Goal: Task Accomplishment & Management: Manage account settings

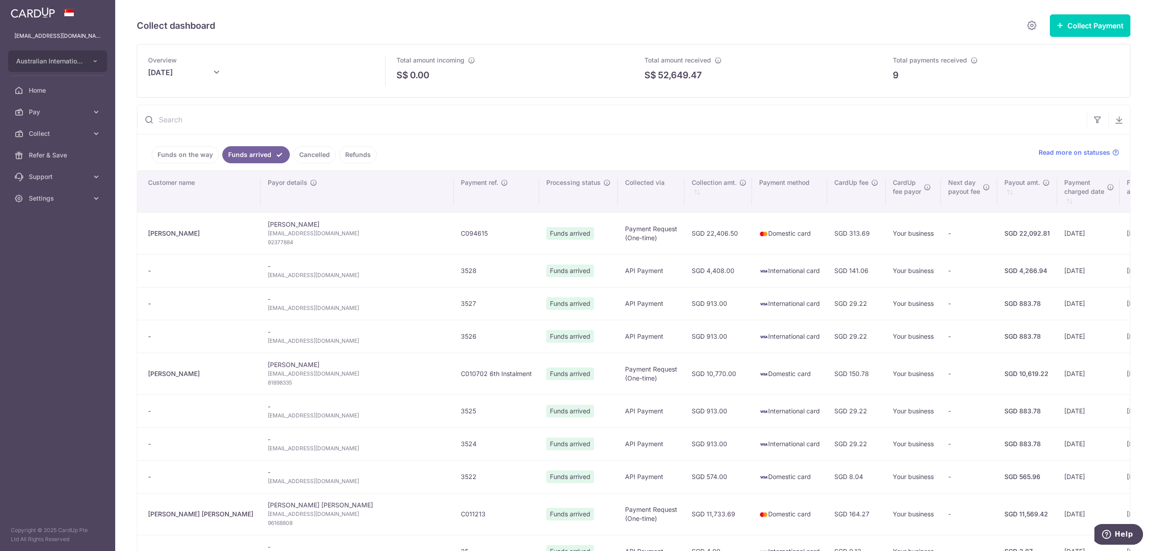
click at [53, 289] on aside "carditho_sarcol@ais.com.sg Australian International School Pte Ltd Add new comp…" at bounding box center [57, 275] width 115 height 551
click at [54, 111] on span "Pay" at bounding box center [58, 112] width 59 height 9
click at [43, 94] on span "Home" at bounding box center [58, 90] width 59 height 9
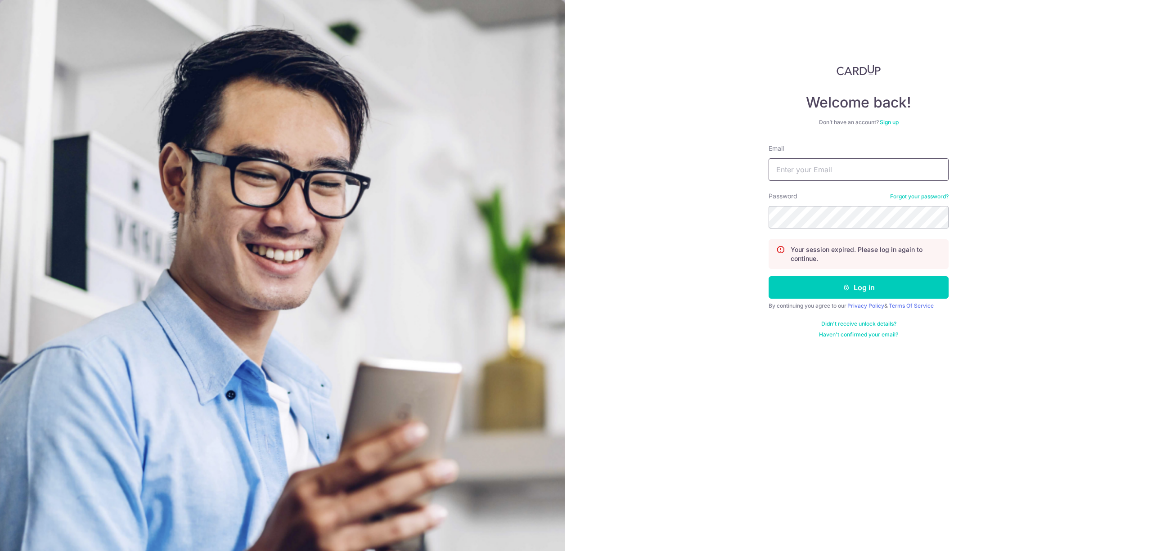
click at [870, 164] on input "Email" at bounding box center [859, 169] width 180 height 23
type input "[EMAIL_ADDRESS][DOMAIN_NAME]"
click at [769, 276] on button "Log in" at bounding box center [859, 287] width 180 height 23
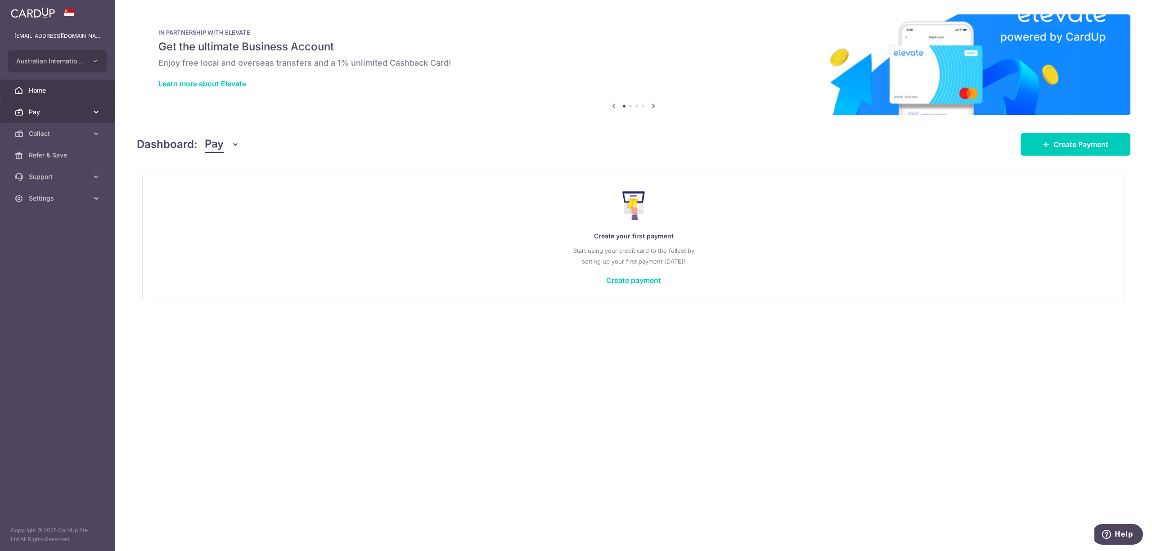
click at [95, 113] on icon at bounding box center [96, 112] width 9 height 9
click at [94, 59] on icon "button" at bounding box center [95, 61] width 7 height 7
click at [378, 107] on img at bounding box center [634, 64] width 994 height 101
click at [96, 229] on icon at bounding box center [96, 231] width 9 height 9
click at [81, 249] on span "Dashboard" at bounding box center [58, 252] width 59 height 9
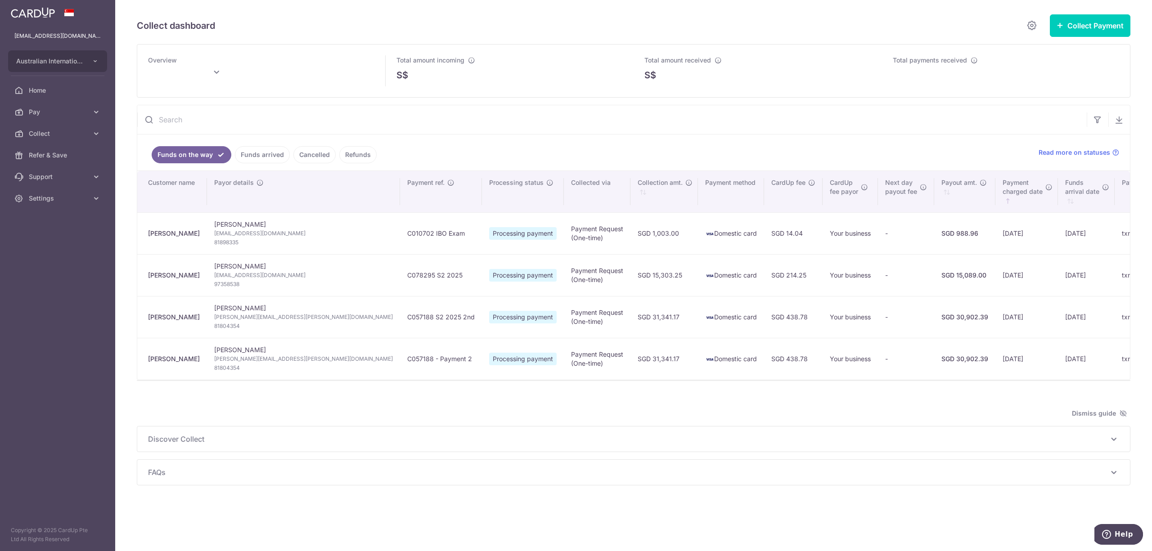
click at [231, 225] on td "Nathan McMahon njtmcmahon@gmail.com 81898335" at bounding box center [303, 233] width 193 height 42
click at [365, 158] on link "Refunds" at bounding box center [357, 154] width 37 height 17
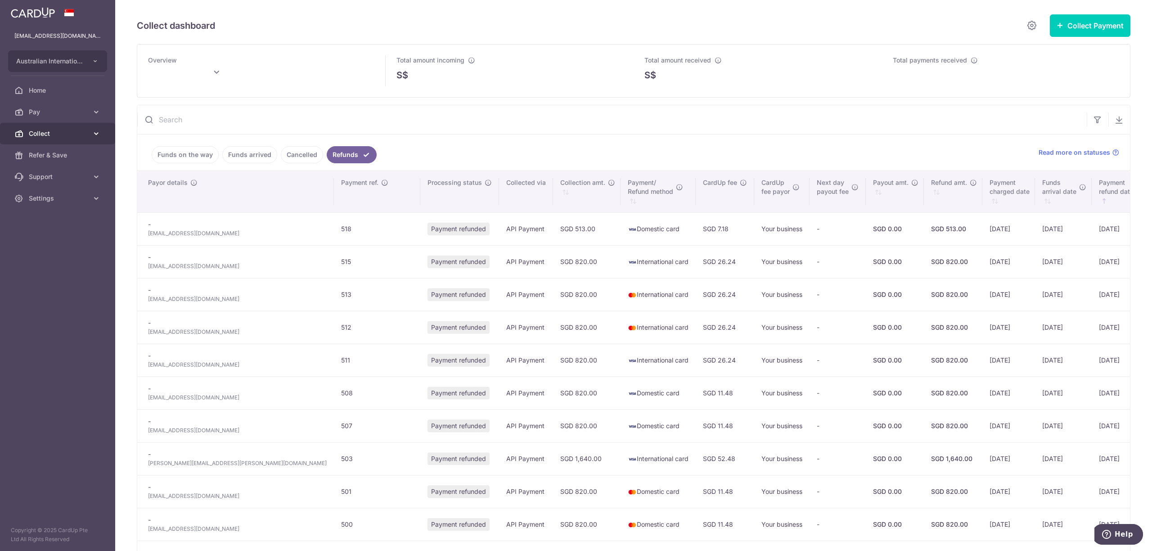
type input "[DATE]"
click at [50, 134] on span "Collect" at bounding box center [58, 133] width 59 height 9
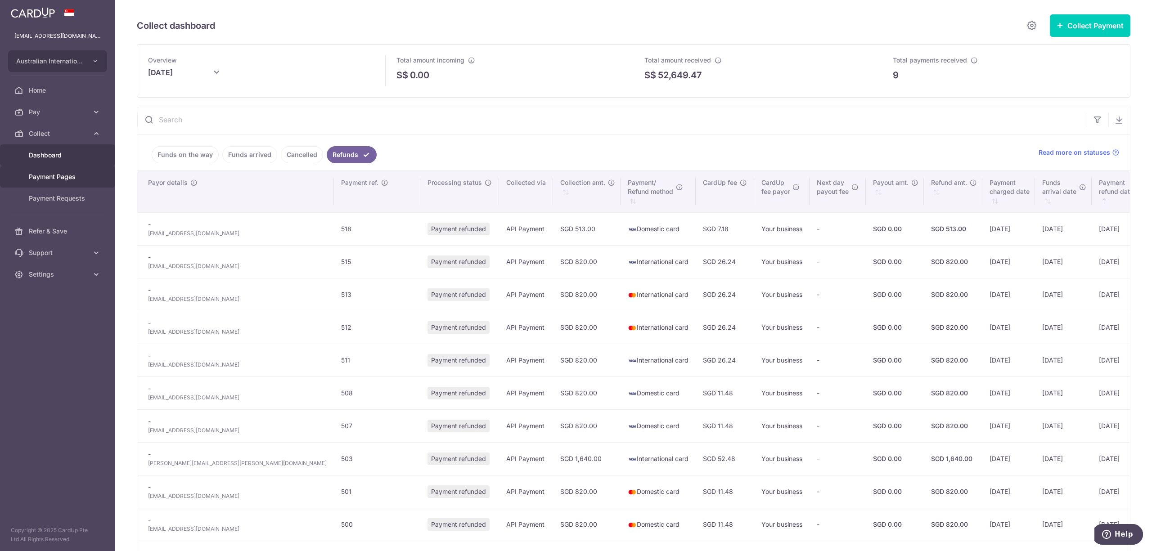
click at [51, 172] on span "Payment Pages" at bounding box center [58, 176] width 59 height 9
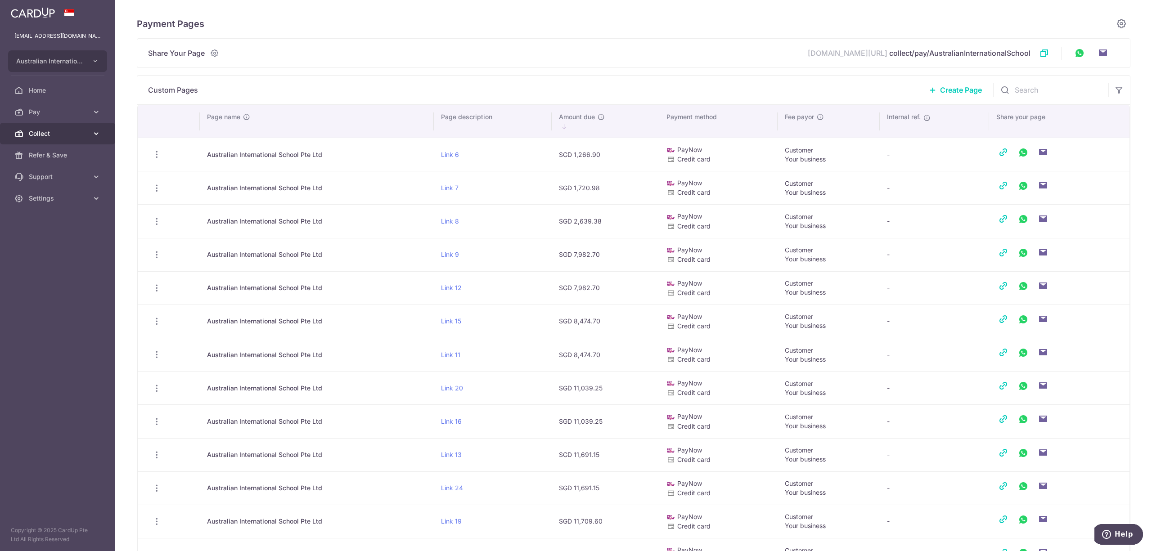
click at [67, 133] on span "Collect" at bounding box center [58, 133] width 59 height 9
click at [41, 195] on span "Payment Requests" at bounding box center [58, 198] width 59 height 9
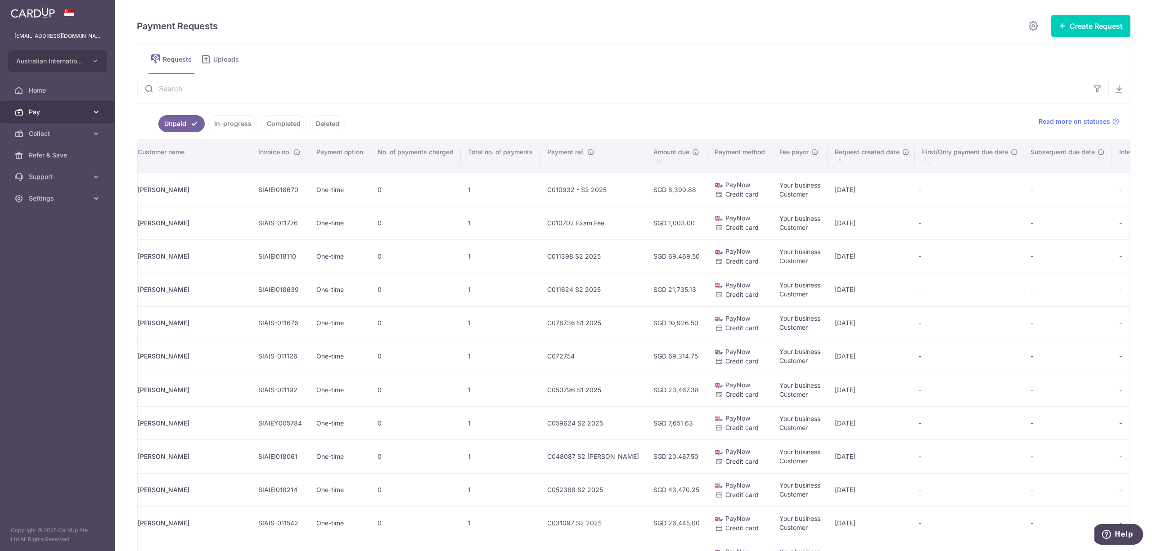
click at [60, 111] on span "Pay" at bounding box center [58, 112] width 59 height 9
click at [41, 88] on span "Home" at bounding box center [58, 90] width 59 height 9
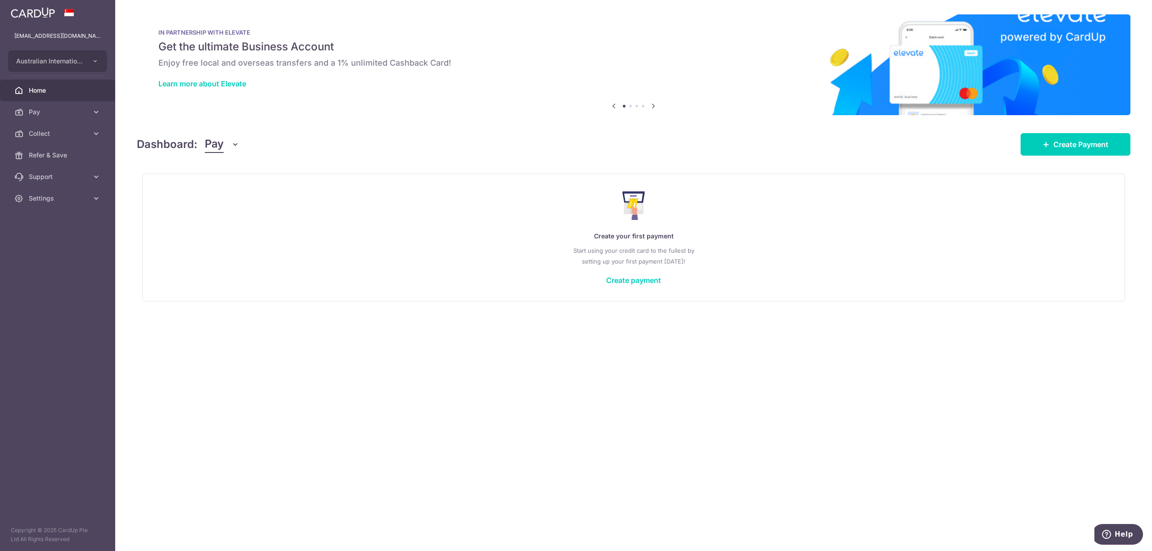
click at [225, 146] on button "Pay" at bounding box center [222, 144] width 35 height 17
click at [102, 114] on link "Pay" at bounding box center [57, 112] width 115 height 22
click at [1043, 142] on icon at bounding box center [1046, 144] width 7 height 7
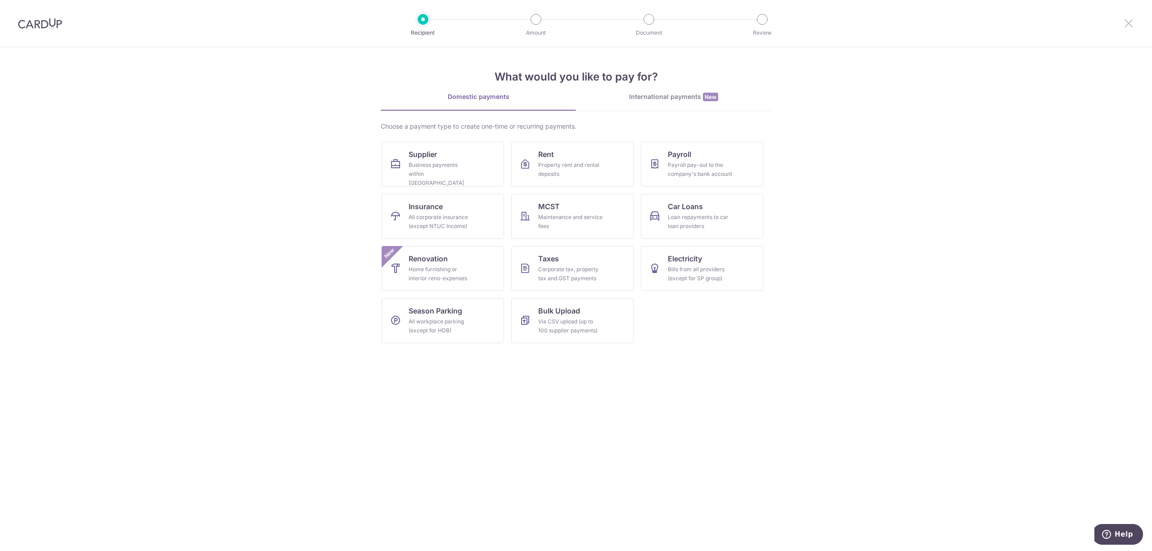
click at [1124, 22] on icon at bounding box center [1128, 23] width 11 height 11
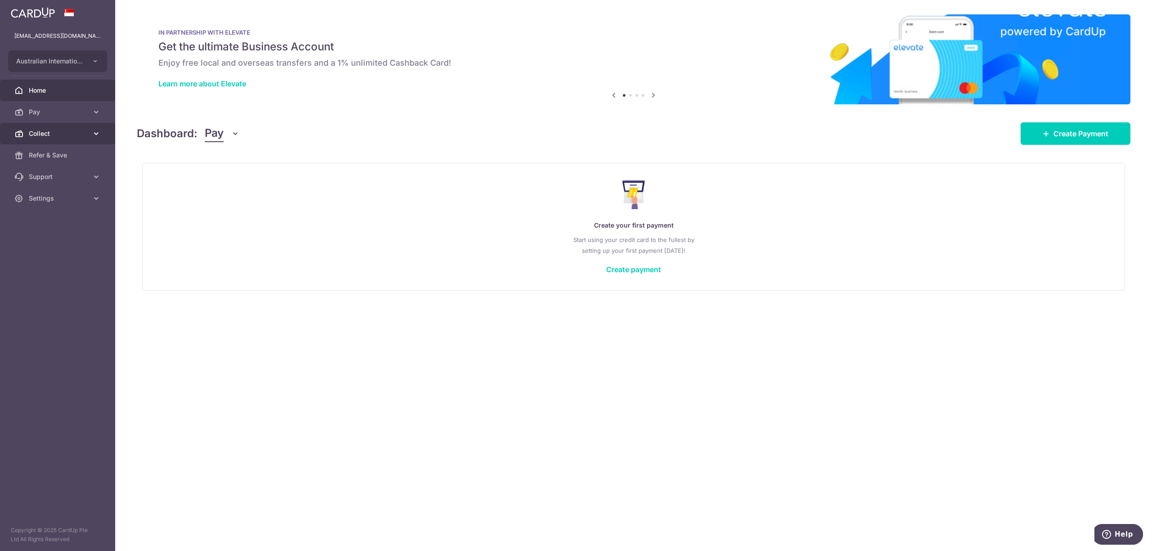
click at [84, 135] on span "Collect" at bounding box center [58, 133] width 59 height 9
click at [50, 178] on span "Payment Pages" at bounding box center [58, 176] width 59 height 9
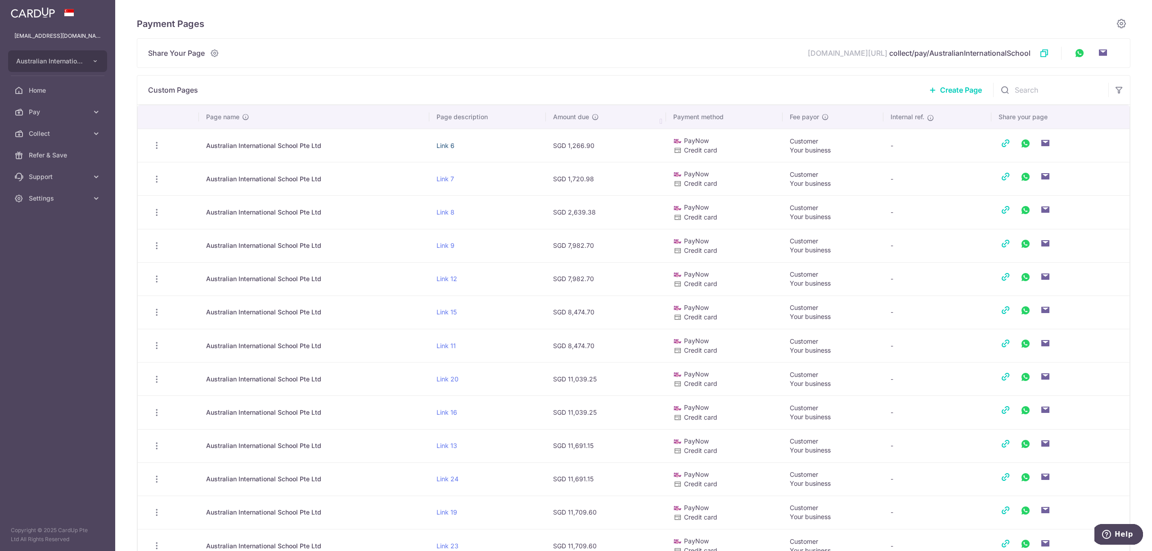
click at [449, 144] on link "Link 6" at bounding box center [446, 146] width 18 height 8
click at [85, 135] on span "Collect" at bounding box center [58, 133] width 59 height 9
click at [43, 149] on link "Dashboard" at bounding box center [57, 155] width 115 height 22
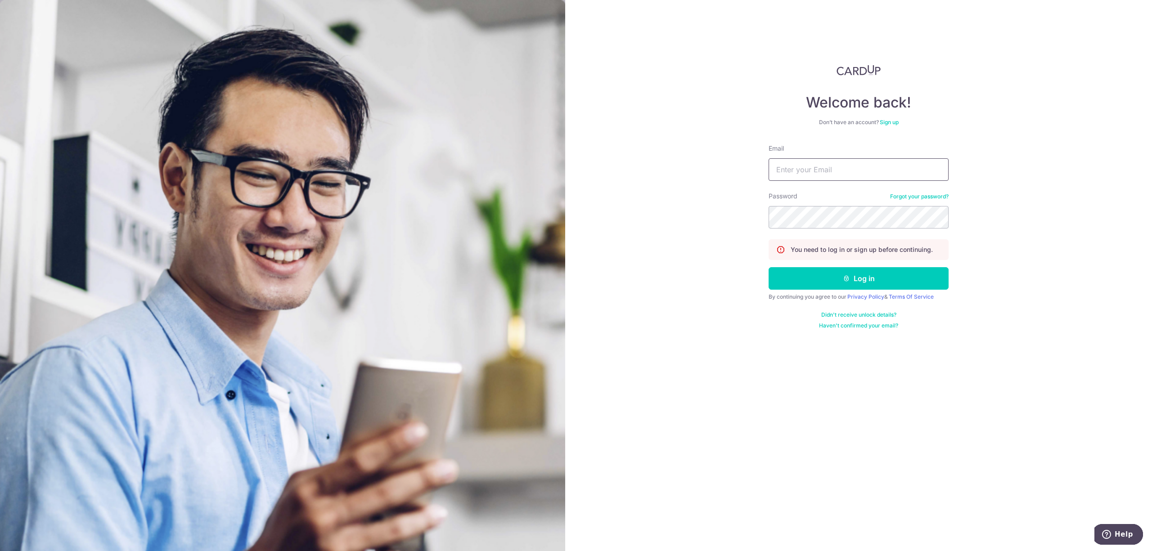
click at [827, 166] on input "Email" at bounding box center [859, 169] width 180 height 23
type input "carditho_sarcol@ais.com.sg"
click at [769, 267] on button "Log in" at bounding box center [859, 278] width 180 height 23
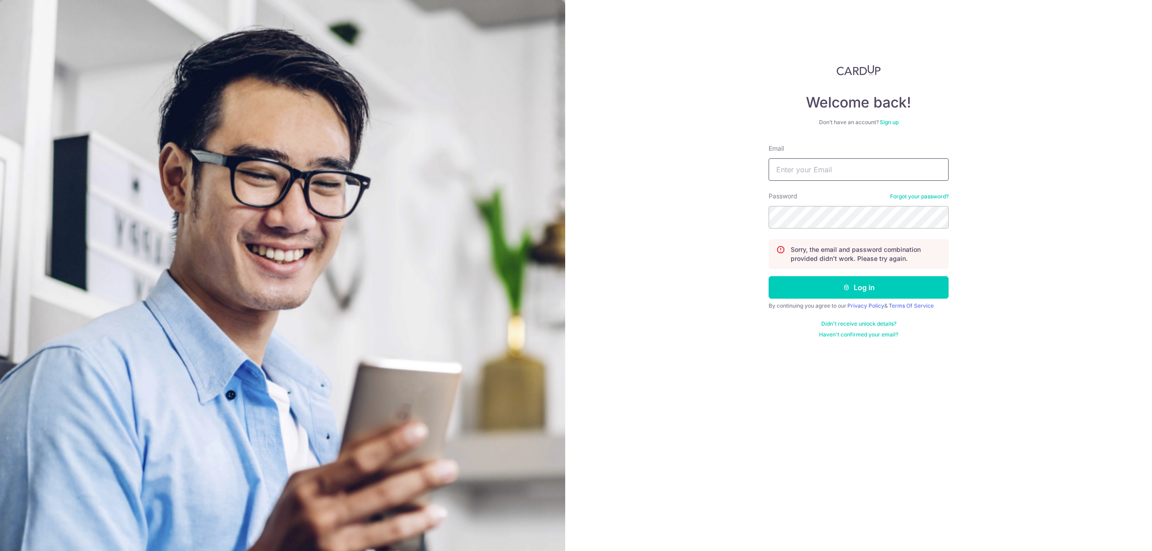
drag, startPoint x: 847, startPoint y: 170, endPoint x: 853, endPoint y: 177, distance: 9.6
click at [847, 170] on input "Email" at bounding box center [859, 169] width 180 height 23
type input "[EMAIL_ADDRESS][DOMAIN_NAME]"
click at [769, 276] on button "Log in" at bounding box center [859, 287] width 180 height 23
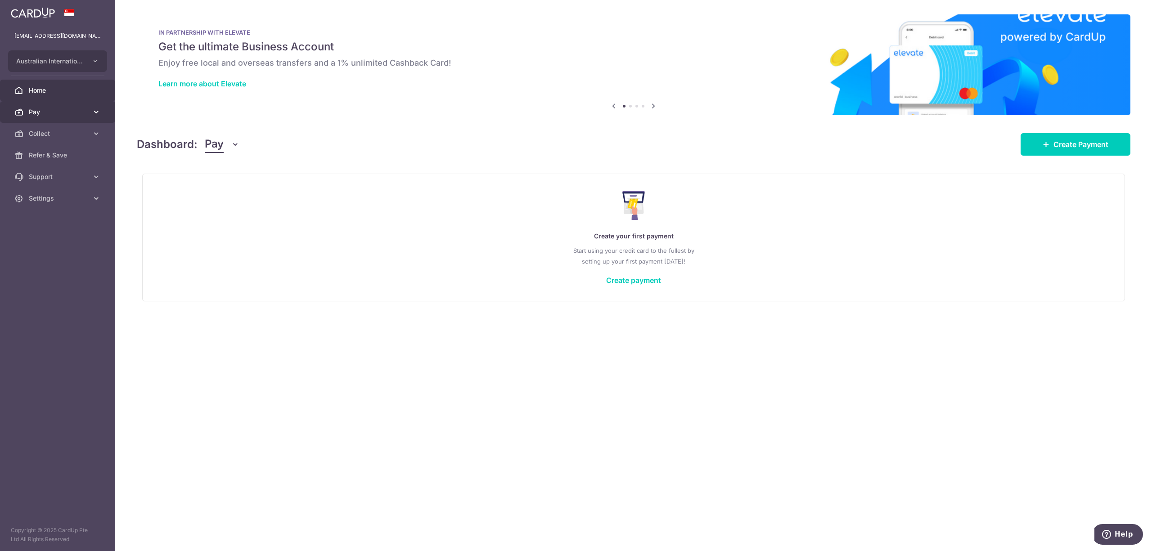
click at [95, 114] on icon at bounding box center [96, 112] width 9 height 9
click at [92, 230] on icon at bounding box center [96, 231] width 9 height 9
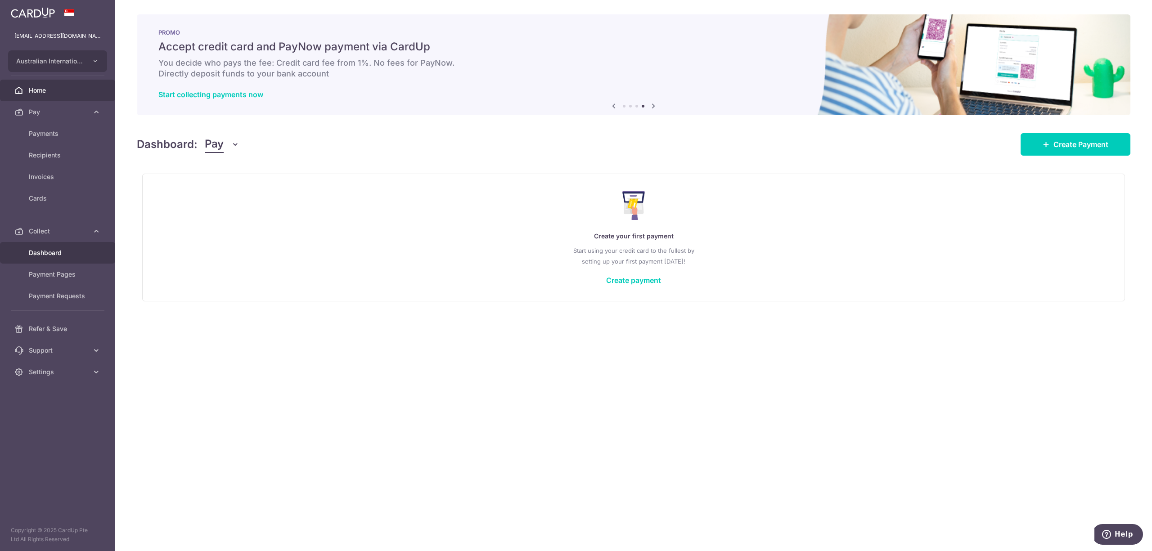
click at [56, 252] on span "Dashboard" at bounding box center [58, 252] width 59 height 9
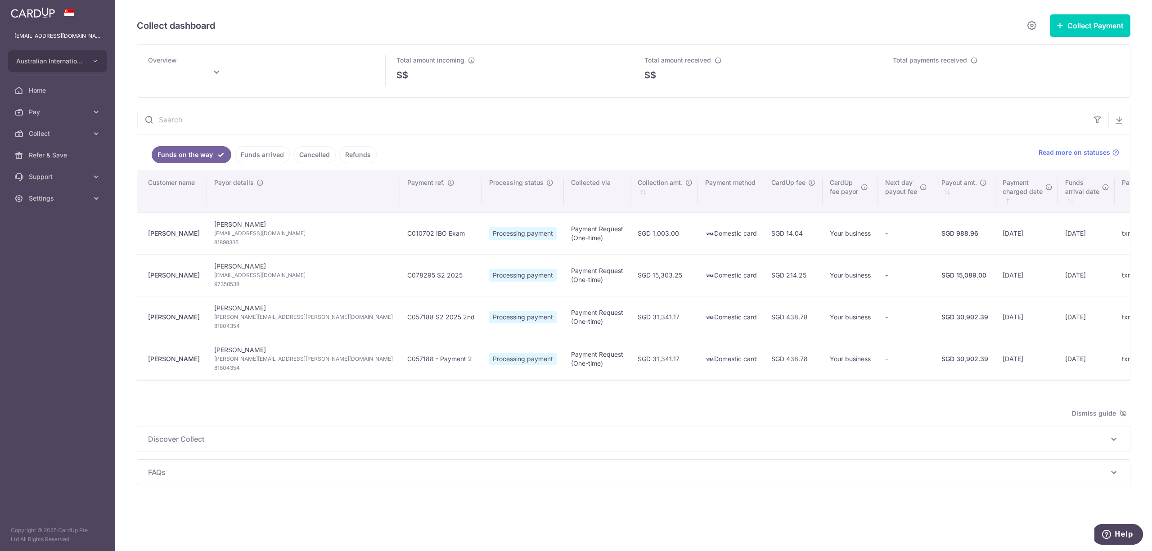
scroll to position [0, 21]
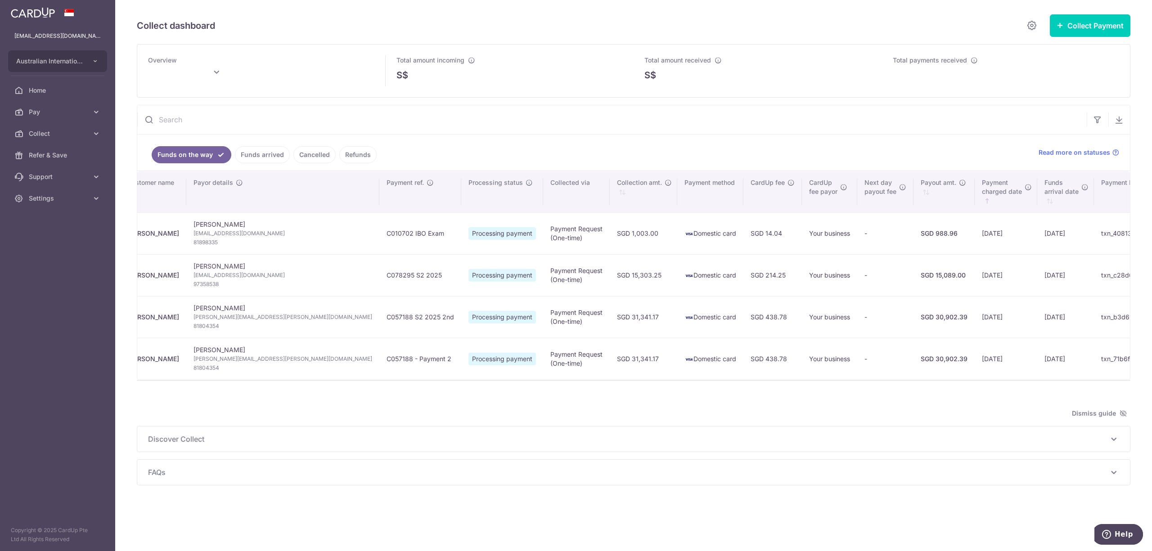
click at [1094, 231] on td "txn_40813169aa5" at bounding box center [1129, 233] width 71 height 42
drag, startPoint x: 365, startPoint y: 283, endPoint x: 386, endPoint y: 232, distance: 54.5
click at [468, 282] on span "Processing payment" at bounding box center [502, 275] width 68 height 13
click at [468, 234] on span "Processing payment" at bounding box center [502, 233] width 68 height 13
click at [461, 287] on td "Processing payment" at bounding box center [502, 275] width 82 height 42
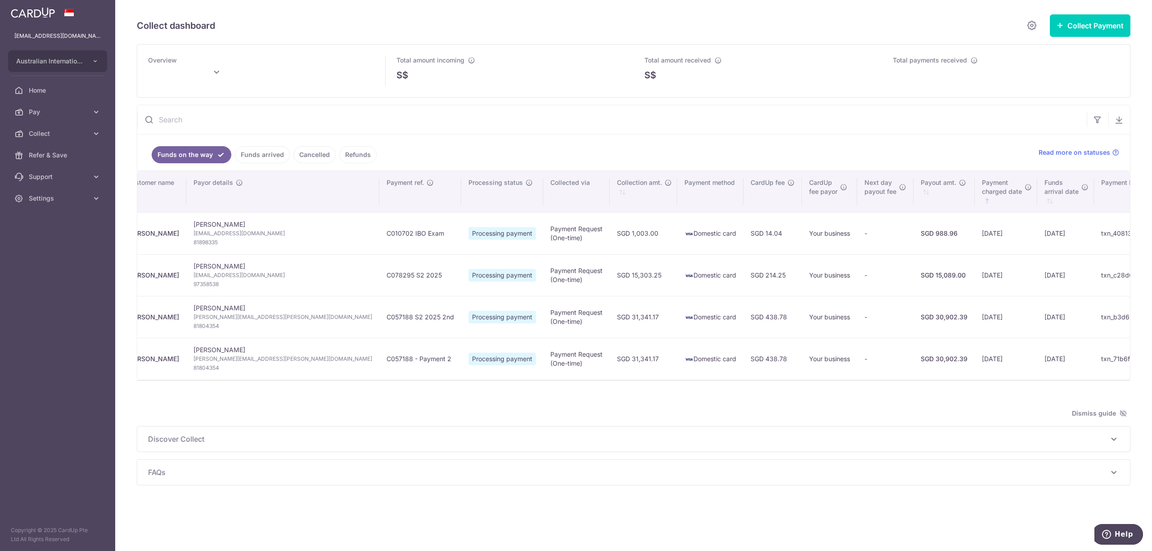
click at [272, 152] on link "Funds arrived" at bounding box center [262, 154] width 55 height 17
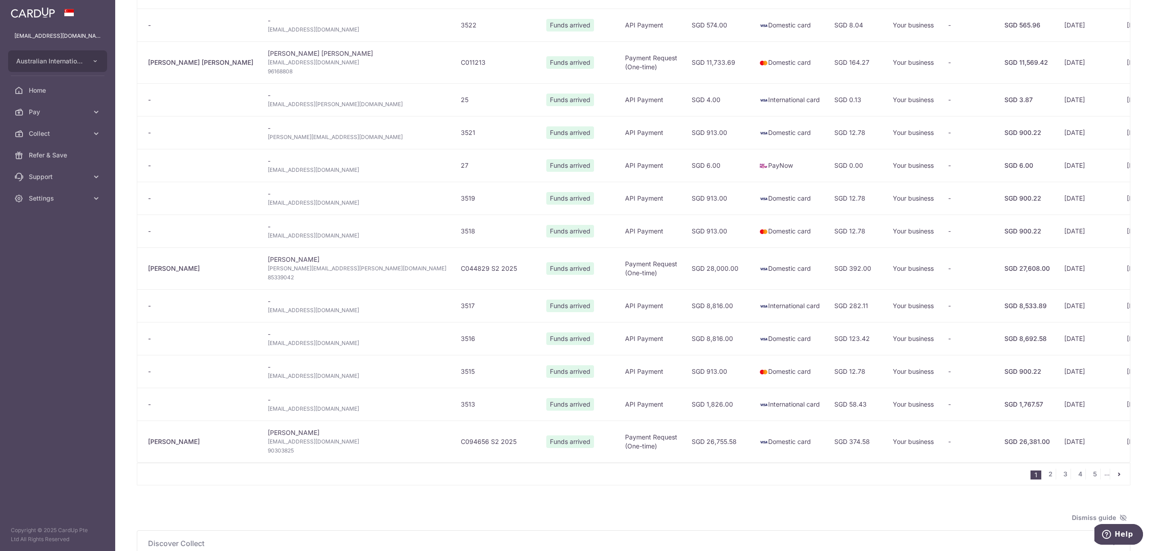
scroll to position [551, 0]
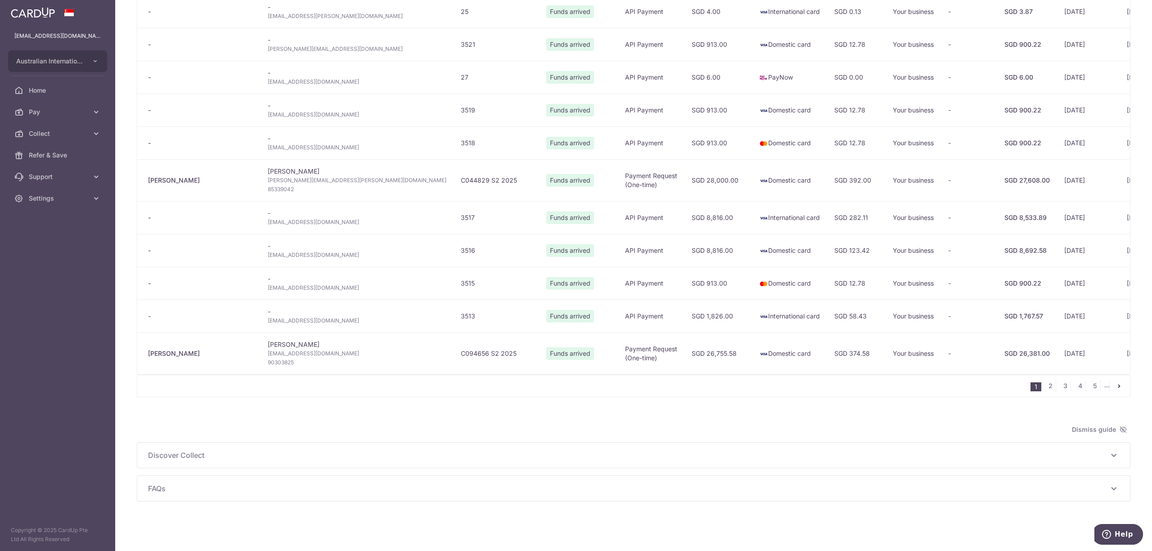
type input "August 2025"
